Goal: Book appointment/travel/reservation

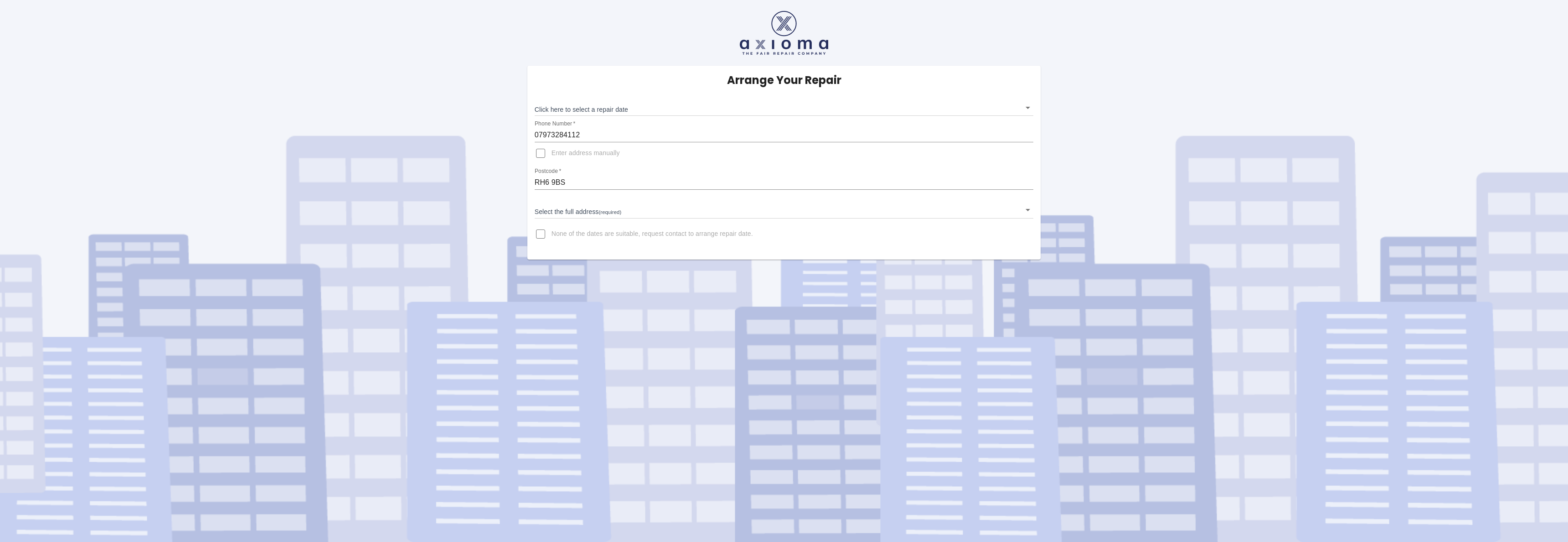
click at [561, 211] on body "Arrange Your Repair Click here to select a repair date ​ Phone Number   * 07973…" at bounding box center [784, 271] width 1568 height 542
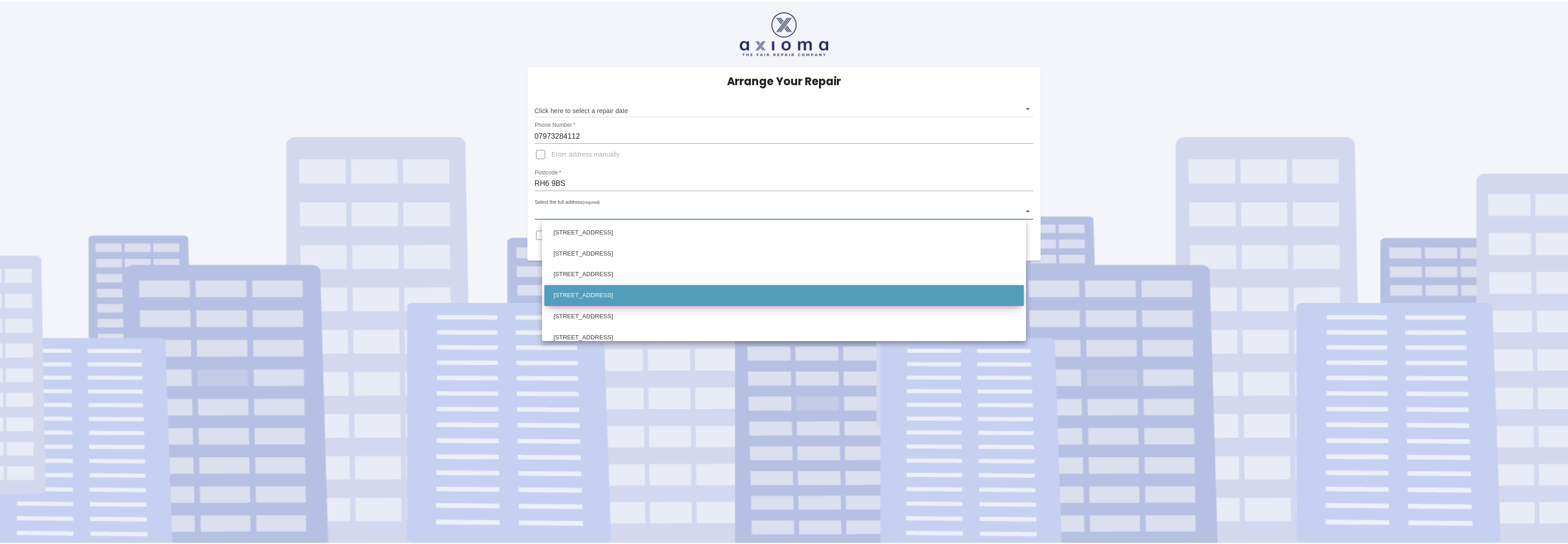
scroll to position [900, 0]
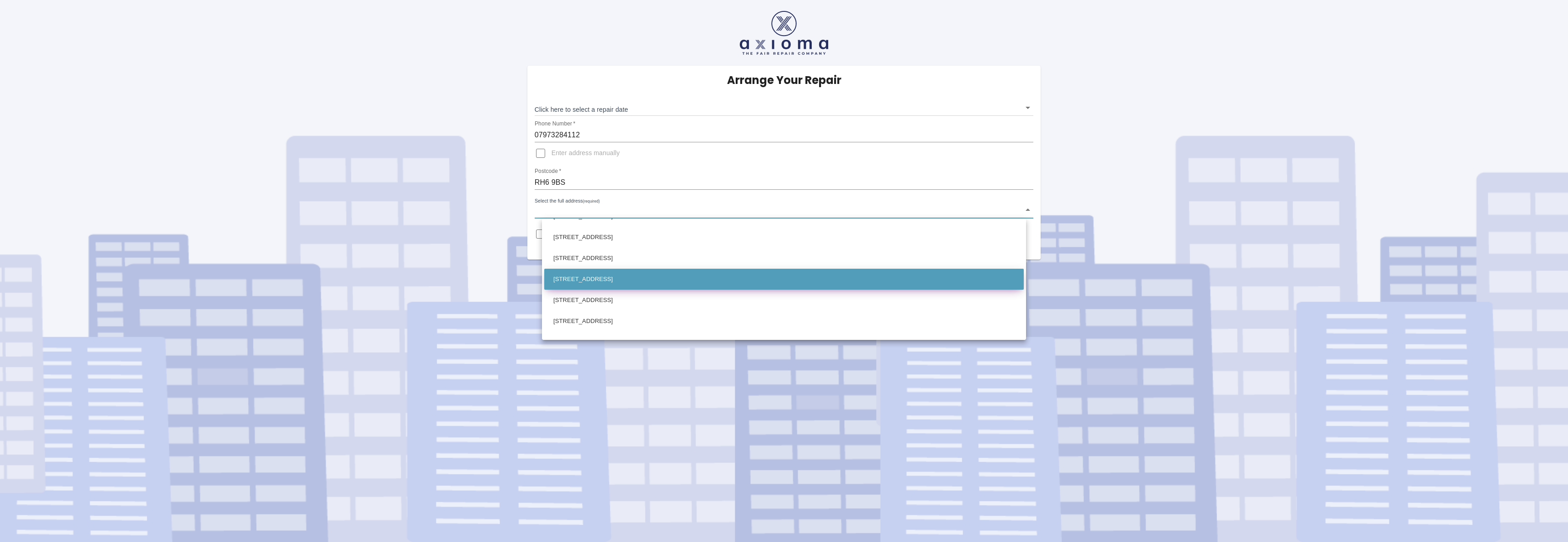
click at [588, 283] on li "[STREET_ADDRESS]" at bounding box center [784, 279] width 480 height 21
type input "[STREET_ADDRESS]"
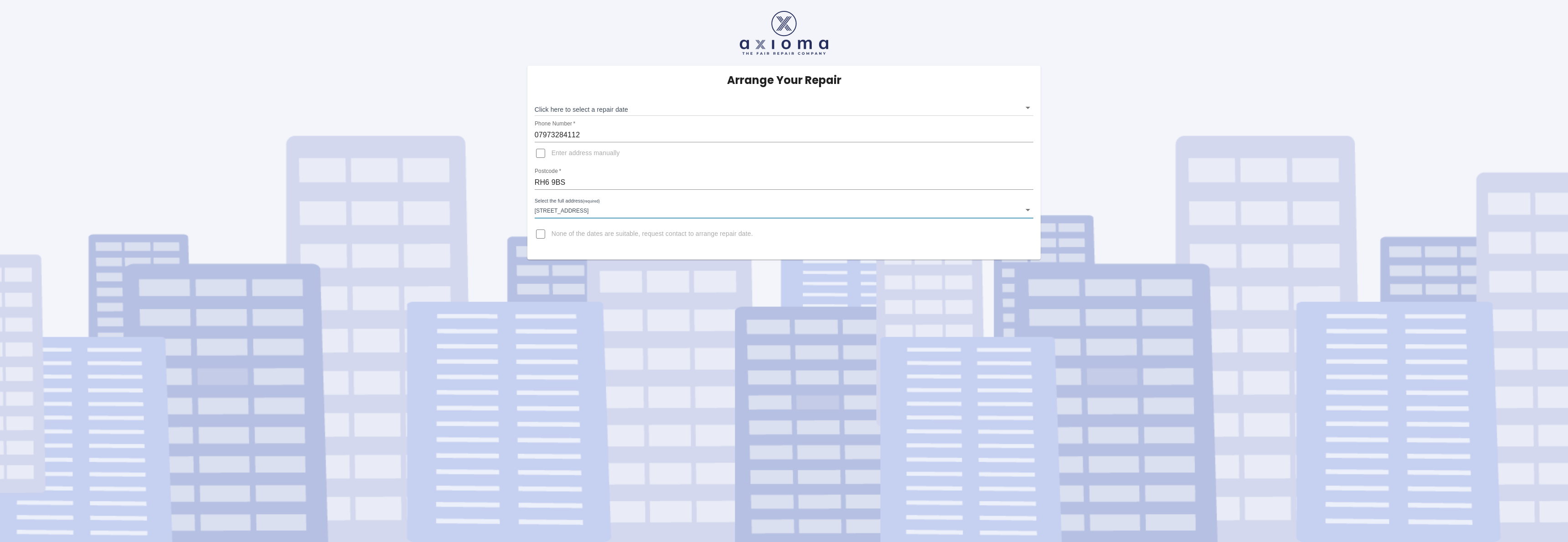
click at [620, 108] on body "Arrange Your Repair Click here to select a repair date ​ Phone Number   * 07973…" at bounding box center [784, 271] width 1568 height 542
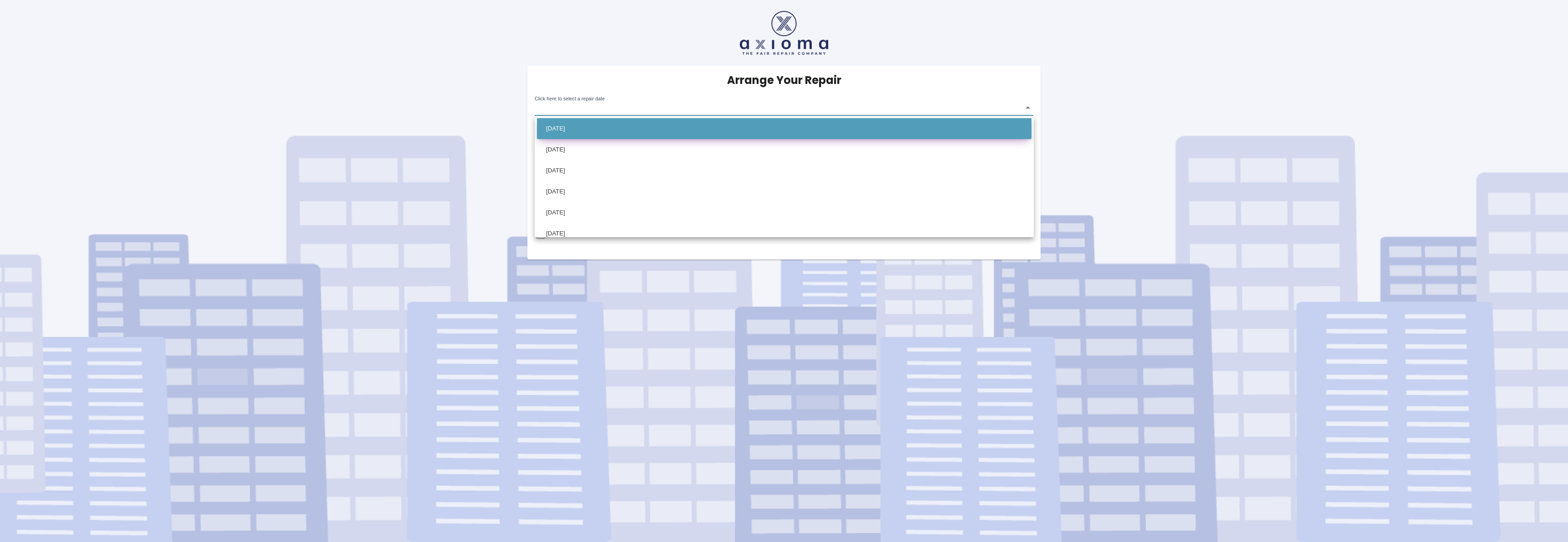
click at [591, 129] on li "[DATE]" at bounding box center [784, 129] width 495 height 21
type input "[DATE]T00:00:00.000Z"
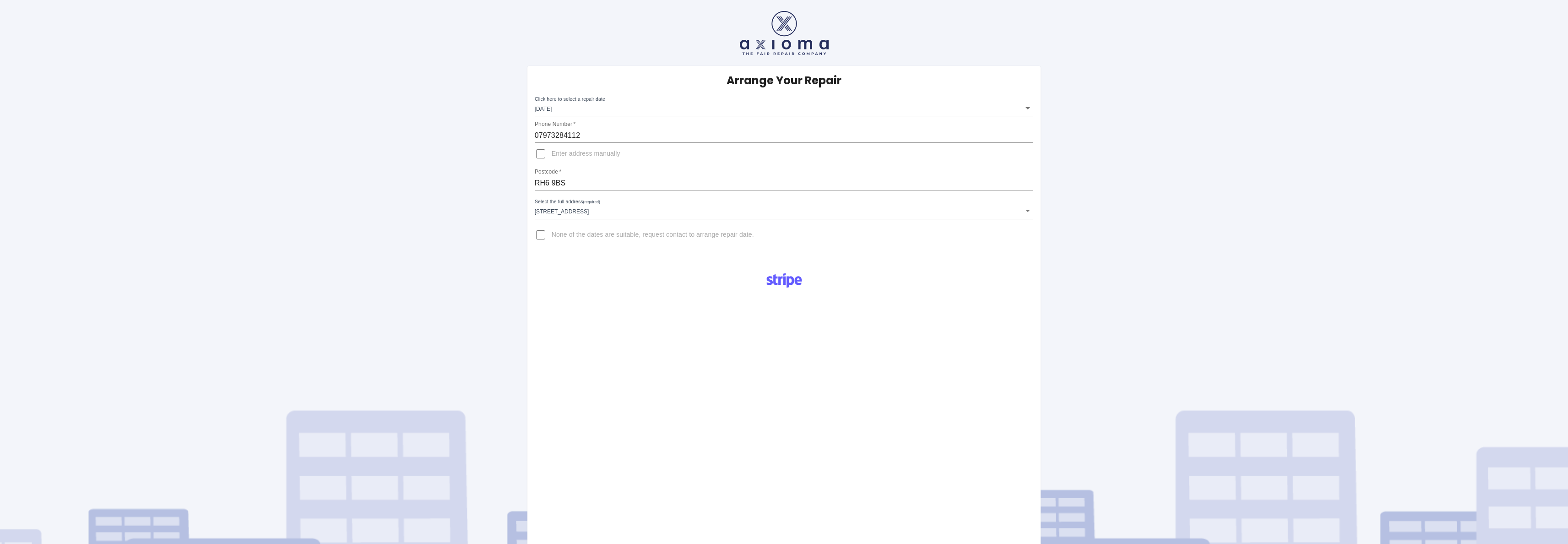
scroll to position [273, 0]
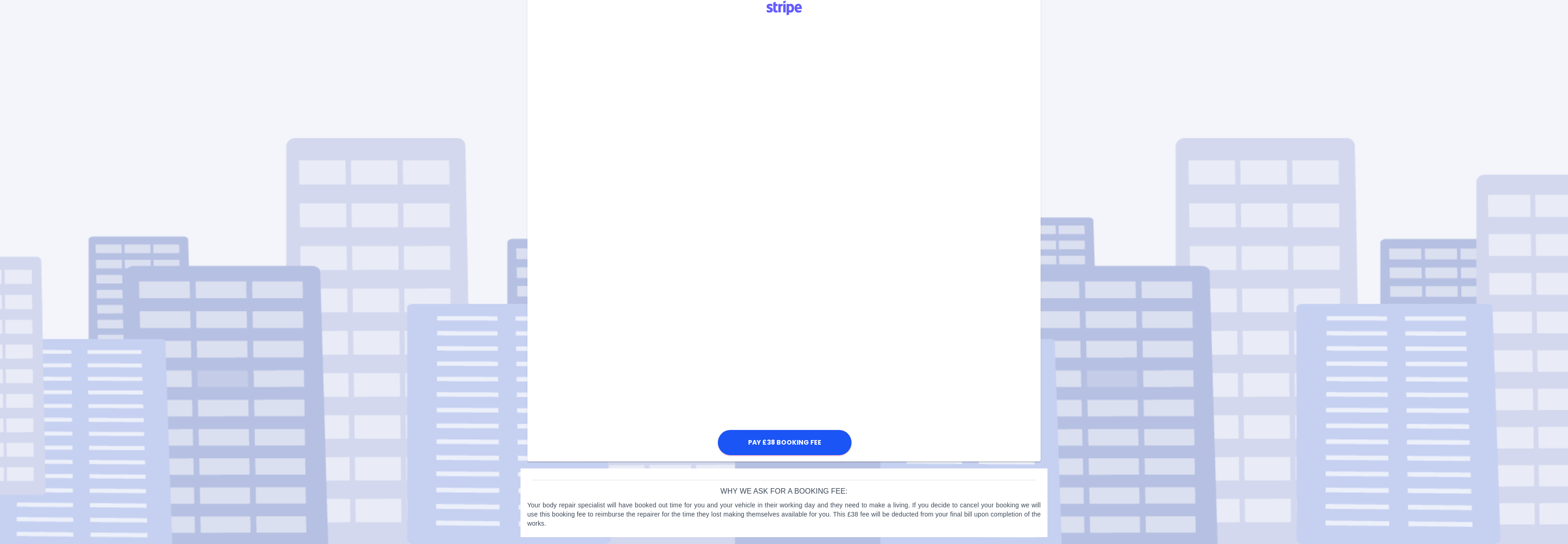
drag, startPoint x: 909, startPoint y: 282, endPoint x: 919, endPoint y: 286, distance: 10.8
click at [909, 282] on div "Pay £38 Booking Fee" at bounding box center [784, 225] width 514 height 465
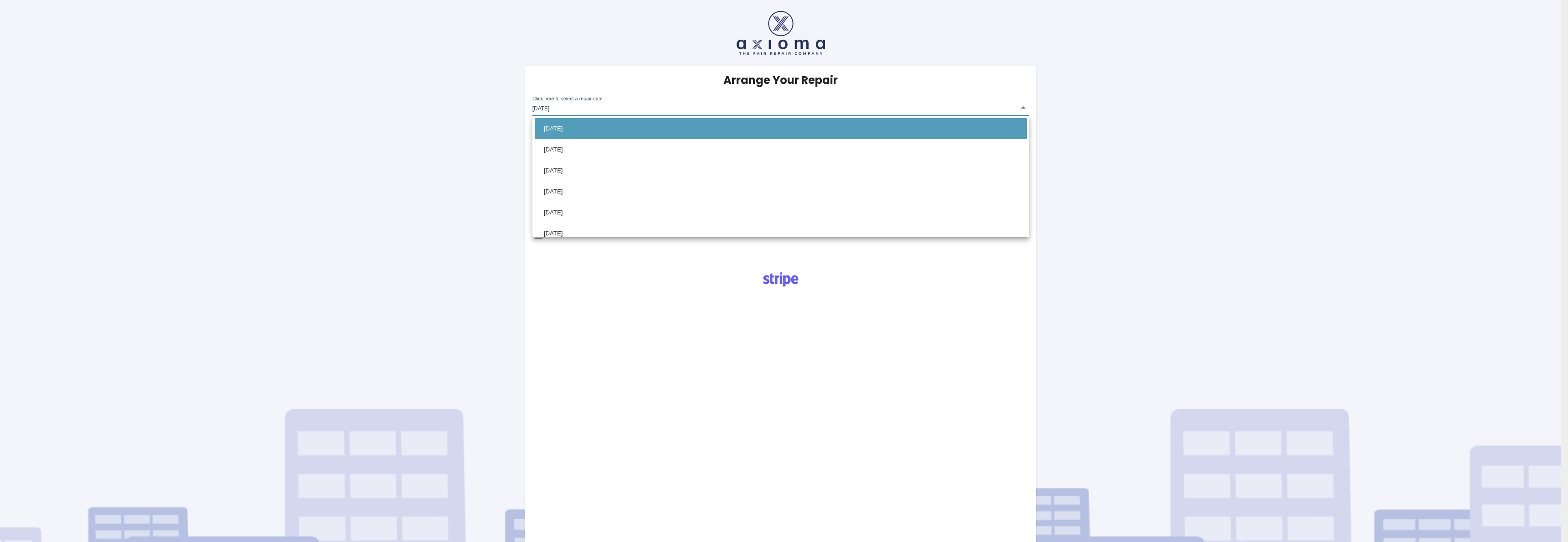
click at [567, 105] on body "Arrange Your Repair Click here to select a repair date [DATE] [DATE]T00:00:00.0…" at bounding box center [784, 406] width 1568 height 814
click at [564, 130] on li "[DATE]" at bounding box center [781, 129] width 492 height 21
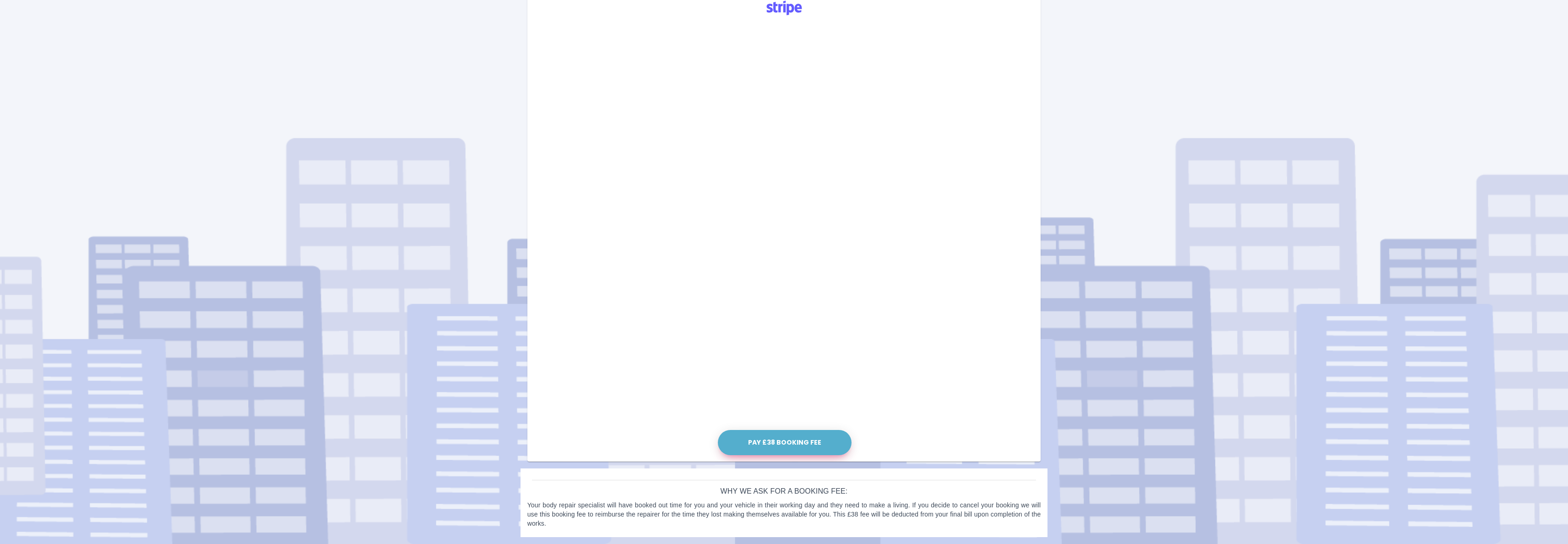
click at [814, 445] on button "Pay £38 Booking Fee" at bounding box center [784, 443] width 134 height 25
